Goal: Information Seeking & Learning: Find specific fact

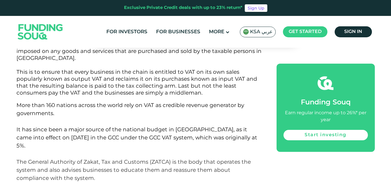
scroll to position [520, 0]
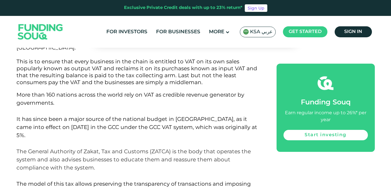
click at [55, 105] on p "More than 160 nations across the world rely on VAT as credible revenue generato…" at bounding box center [139, 147] width 247 height 113
click at [259, 118] on p "More than 160 nations across the world rely on VAT as credible revenue generato…" at bounding box center [139, 147] width 247 height 113
click at [263, 125] on p "More than 160 nations across the world rely on VAT as credible revenue generato…" at bounding box center [139, 147] width 247 height 113
click at [256, 119] on p "More than 160 nations across the world rely on VAT as credible revenue generato…" at bounding box center [139, 147] width 247 height 113
click at [260, 129] on p "More than 160 nations across the world rely on VAT as credible revenue generato…" at bounding box center [139, 147] width 247 height 113
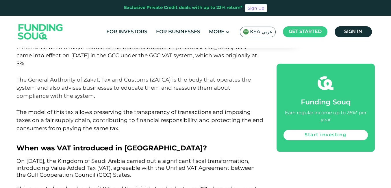
scroll to position [607, 0]
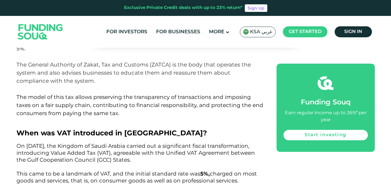
click at [175, 129] on span "When was VAT introduced in [GEOGRAPHIC_DATA]?" at bounding box center [111, 133] width 190 height 8
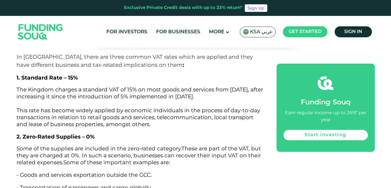
scroll to position [1473, 0]
click at [71, 86] on span "The Kingdom charges a standard VAT of 15% on most goods and services from [DATE…" at bounding box center [139, 106] width 246 height 41
